Goal: Task Accomplishment & Management: Use online tool/utility

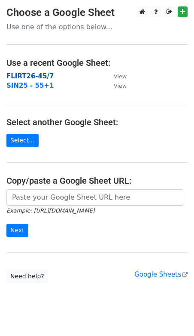
click at [44, 75] on strong "FLIRT26-45/7" at bounding box center [29, 76] width 47 height 8
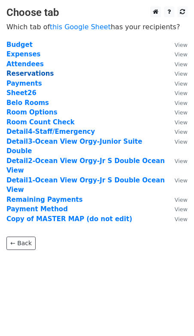
click at [42, 73] on strong "Reservations" at bounding box center [29, 74] width 47 height 8
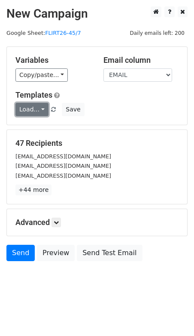
click at [37, 108] on link "Load..." at bounding box center [31, 109] width 33 height 13
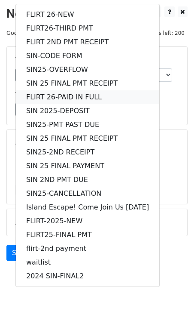
click at [35, 95] on link "FLIRT 26-PAID IN FULL" at bounding box center [88, 97] width 144 height 14
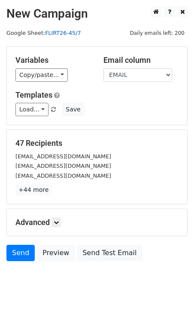
click at [66, 34] on link "FLIRT26-45/7" at bounding box center [63, 33] width 36 height 6
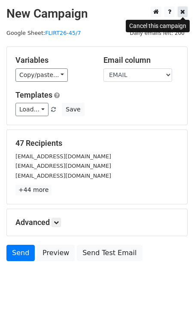
click at [183, 13] on icon at bounding box center [182, 12] width 5 height 6
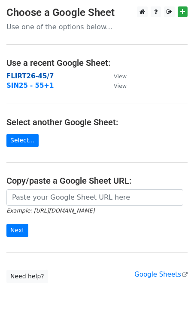
click at [15, 77] on strong "FLIRT26-45/7" at bounding box center [29, 76] width 47 height 8
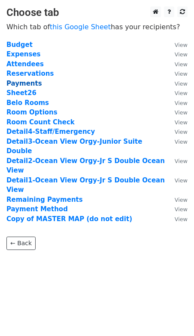
click at [15, 83] on strong "Payments" at bounding box center [24, 83] width 36 height 8
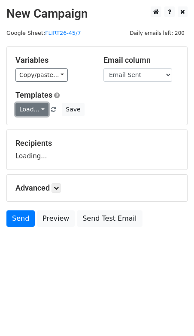
click at [31, 108] on link "Load..." at bounding box center [31, 109] width 33 height 13
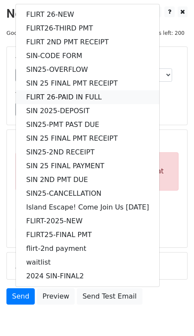
click at [31, 92] on link "FLIRT 26-PAID IN FULL" at bounding box center [88, 97] width 144 height 14
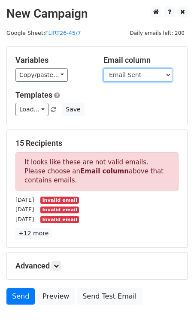
click at [153, 76] on select "Guest Date Type Method AmountDue AmountPaid TransactionFeeOverride TransactionF…" at bounding box center [138, 74] width 69 height 13
select select "Recipient"
click at [104, 68] on select "Guest Date Type Method AmountDue AmountPaid TransactionFeeOverride TransactionF…" at bounding box center [138, 74] width 69 height 13
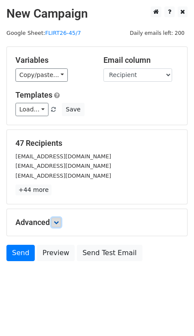
click at [56, 220] on icon at bounding box center [56, 222] width 5 height 5
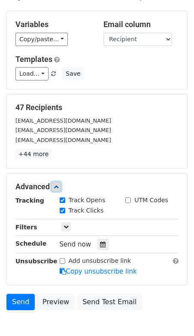
scroll to position [39, 0]
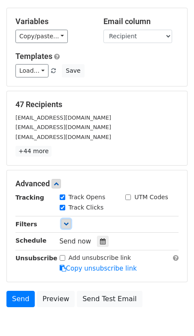
click at [70, 219] on link at bounding box center [65, 223] width 9 height 9
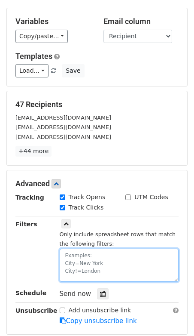
click at [80, 257] on textarea at bounding box center [119, 264] width 119 height 33
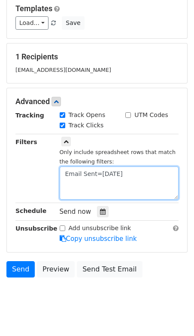
scroll to position [95, 0]
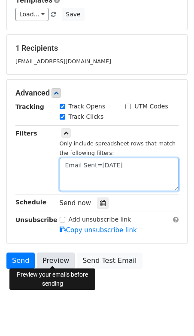
type textarea "Email Sent=10.02.25"
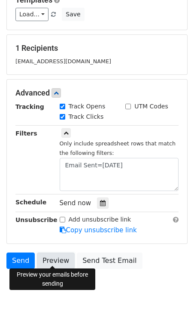
click at [52, 256] on link "Preview" at bounding box center [56, 260] width 38 height 16
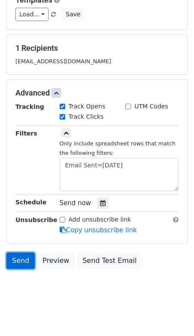
click at [20, 257] on link "Send" at bounding box center [20, 260] width 28 height 16
